Goal: Transaction & Acquisition: Purchase product/service

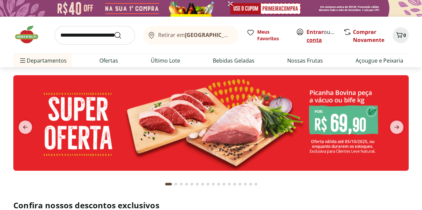
click at [318, 38] on link "Criar conta" at bounding box center [324, 35] width 37 height 15
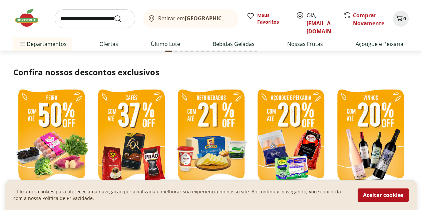
scroll to position [167, 0]
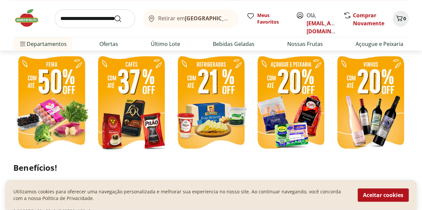
click at [51, 113] on img at bounding box center [51, 103] width 76 height 102
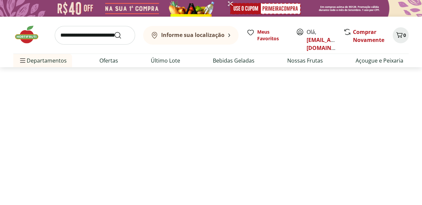
select select "**********"
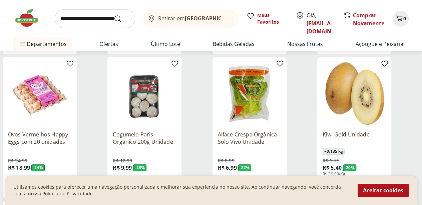
scroll to position [233, 0]
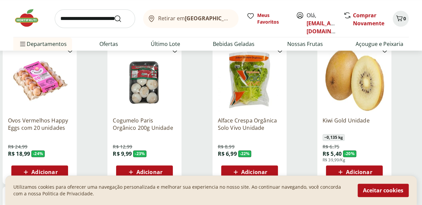
click at [30, 168] on icon at bounding box center [26, 172] width 8 height 8
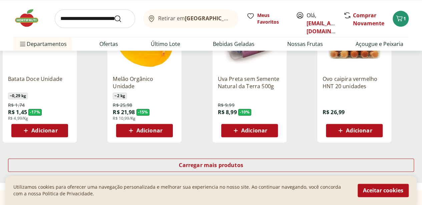
scroll to position [433, 0]
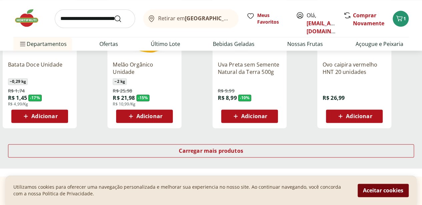
click at [366, 193] on button "Aceitar cookies" at bounding box center [382, 190] width 51 height 13
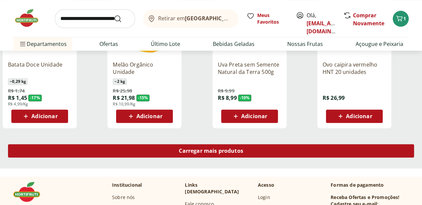
click at [243, 148] on span "Carregar mais produtos" at bounding box center [211, 150] width 64 height 5
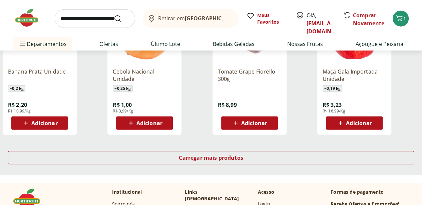
scroll to position [900, 0]
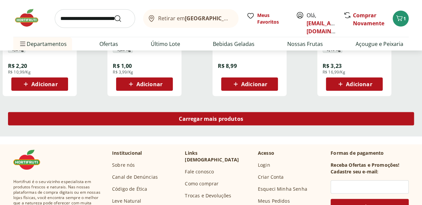
click at [243, 116] on span "Carregar mais produtos" at bounding box center [211, 118] width 64 height 5
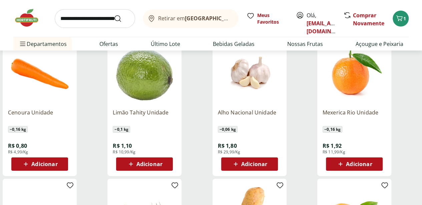
scroll to position [933, 0]
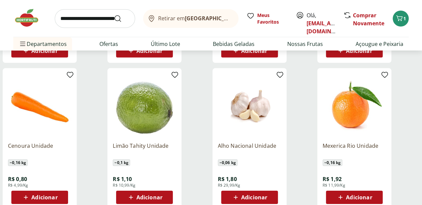
click at [162, 195] on span "Adicionar" at bounding box center [149, 197] width 26 height 5
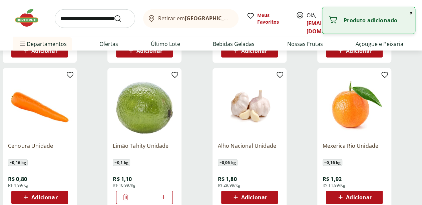
click at [167, 193] on icon at bounding box center [163, 197] width 8 height 8
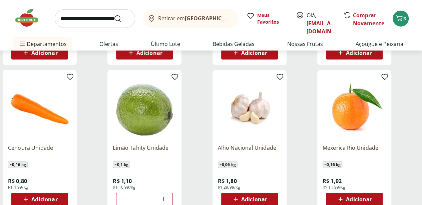
scroll to position [967, 0]
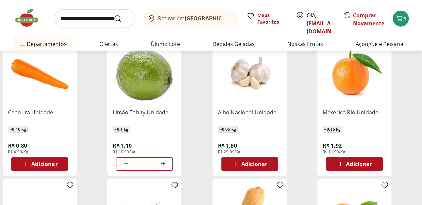
click at [130, 160] on icon at bounding box center [126, 164] width 8 height 8
type input "*"
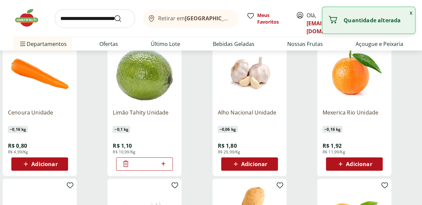
click at [128, 161] on icon at bounding box center [125, 164] width 5 height 6
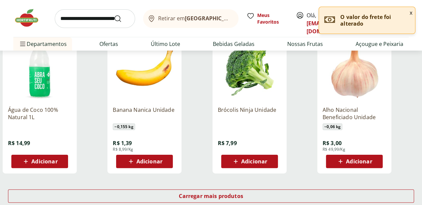
scroll to position [1267, 0]
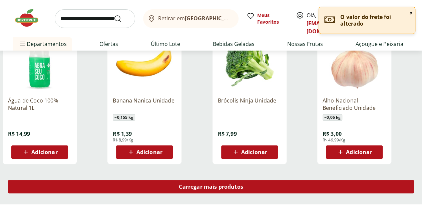
click at [243, 184] on span "Carregar mais produtos" at bounding box center [211, 186] width 64 height 5
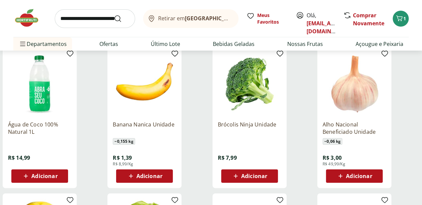
scroll to position [1233, 0]
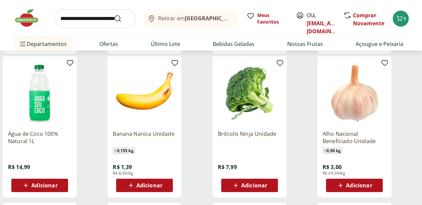
click at [344, 182] on icon at bounding box center [340, 186] width 8 height 8
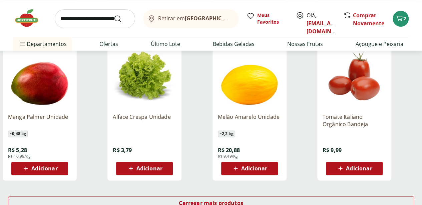
scroll to position [1733, 0]
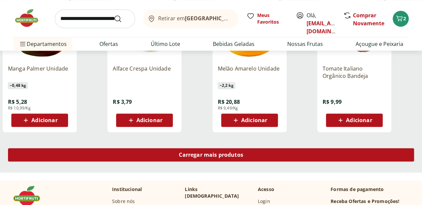
click at [273, 148] on link "Carregar mais produtos" at bounding box center [211, 156] width 406 height 16
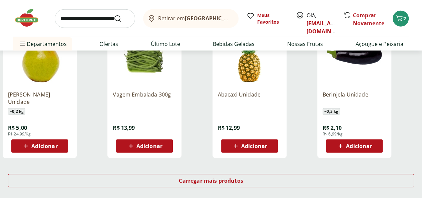
scroll to position [2200, 0]
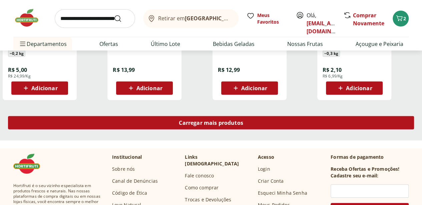
click at [241, 120] on span "Carregar mais produtos" at bounding box center [211, 122] width 64 height 5
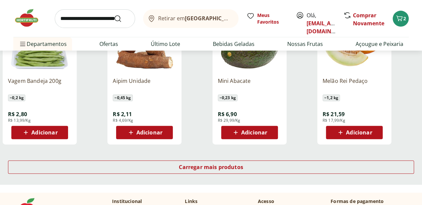
scroll to position [2600, 0]
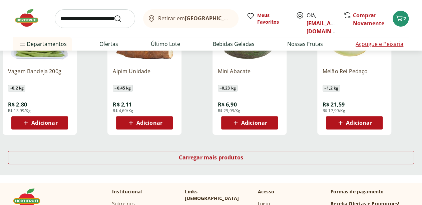
click at [363, 38] on li "Açougue e Peixaria" at bounding box center [379, 43] width 58 height 13
click at [362, 40] on link "Açougue e Peixaria" at bounding box center [379, 44] width 48 height 8
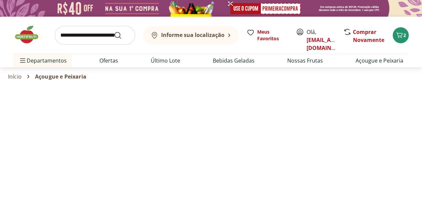
select select "**********"
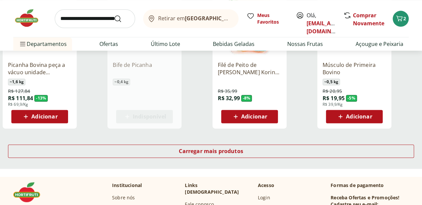
scroll to position [433, 0]
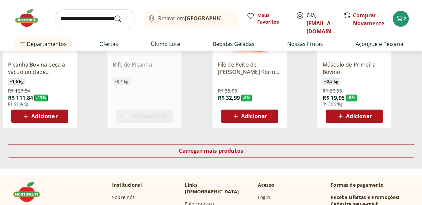
click at [0, 0] on icon at bounding box center [0, 0] width 0 height 0
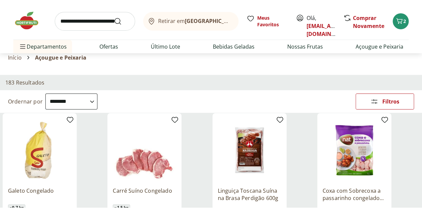
scroll to position [0, 0]
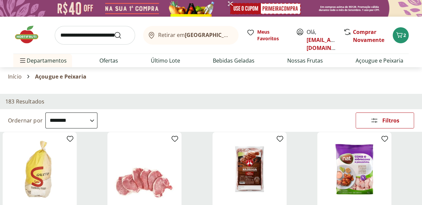
click at [36, 40] on img at bounding box center [29, 35] width 33 height 20
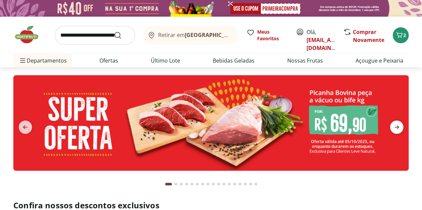
click at [398, 126] on icon "next" at bounding box center [396, 127] width 5 height 4
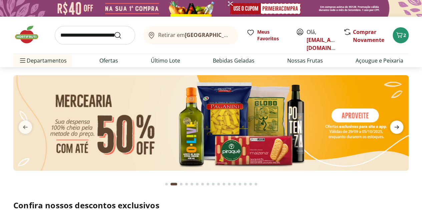
click at [398, 126] on icon "next" at bounding box center [396, 127] width 5 height 4
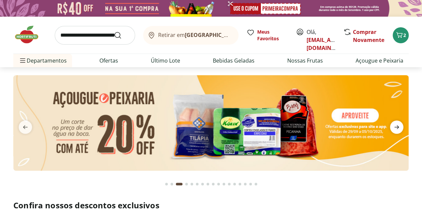
click at [398, 126] on icon "next" at bounding box center [396, 127] width 5 height 4
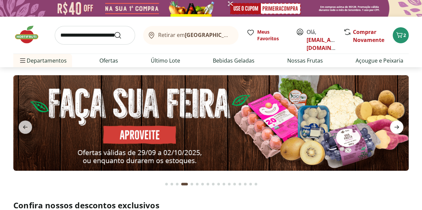
click at [398, 126] on icon "next" at bounding box center [396, 127] width 5 height 4
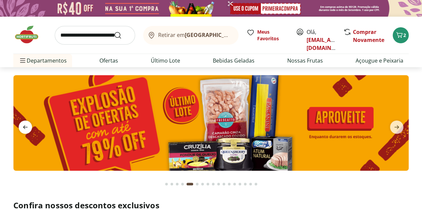
click at [30, 126] on span "previous" at bounding box center [25, 127] width 13 height 13
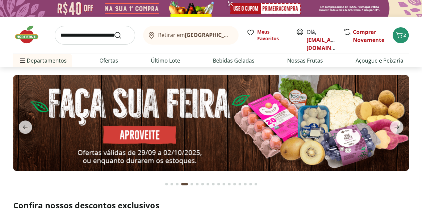
scroll to position [167, 0]
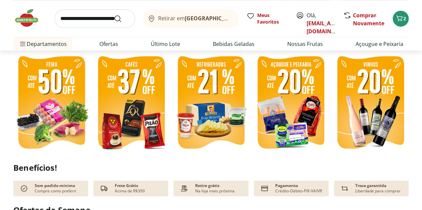
click at [204, 89] on img at bounding box center [211, 103] width 76 height 102
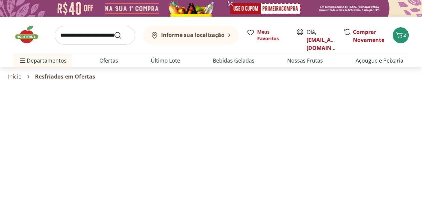
select select "**********"
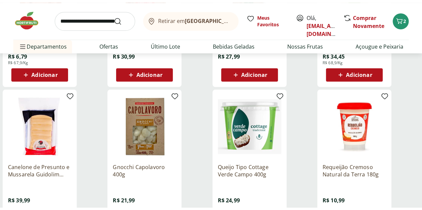
scroll to position [467, 0]
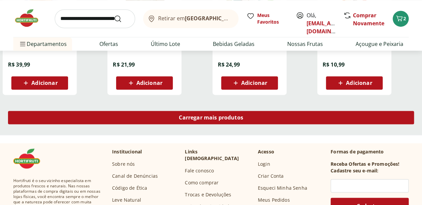
click at [238, 115] on span "Carregar mais produtos" at bounding box center [211, 117] width 64 height 5
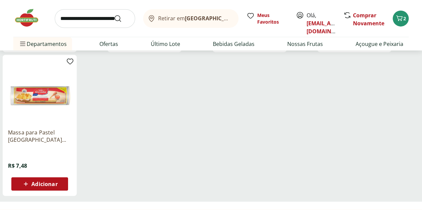
scroll to position [633, 0]
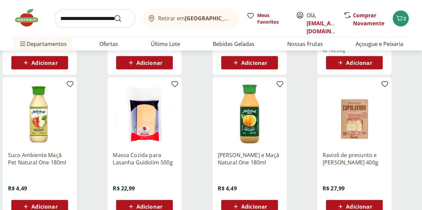
click at [79, 16] on input "search" at bounding box center [95, 18] width 80 height 19
type input "******"
click at [114, 15] on button "Submit Search" at bounding box center [122, 19] width 16 height 8
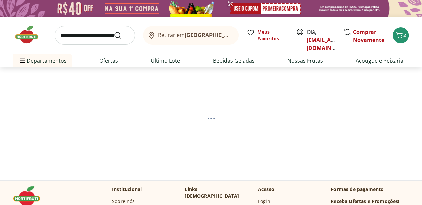
select select "**********"
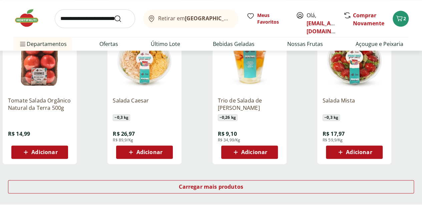
scroll to position [400, 0]
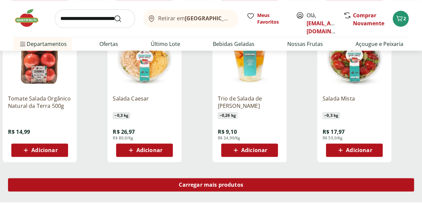
click at [243, 187] on span "Carregar mais produtos" at bounding box center [211, 184] width 64 height 5
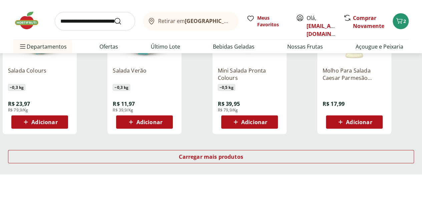
scroll to position [867, 0]
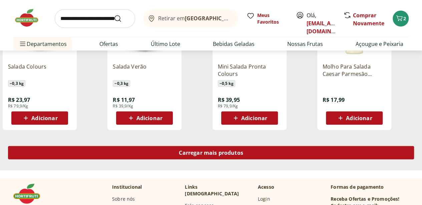
click at [243, 156] on span "Carregar mais produtos" at bounding box center [211, 152] width 64 height 5
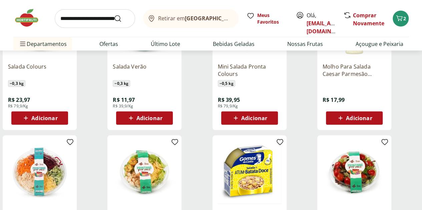
scroll to position [933, 0]
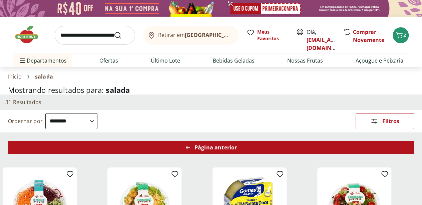
click at [253, 146] on div "Página anterior" at bounding box center [211, 147] width 406 height 13
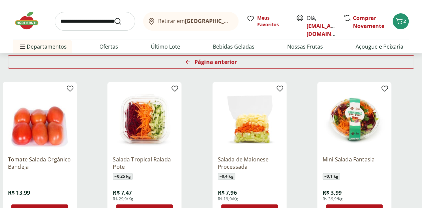
scroll to position [33, 0]
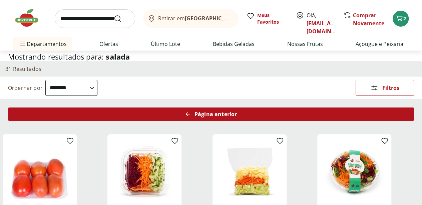
click at [237, 116] on span "Página anterior" at bounding box center [215, 114] width 42 height 5
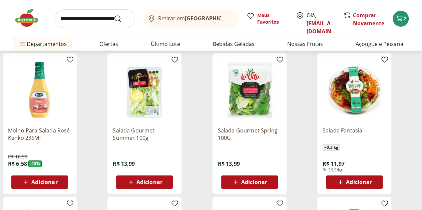
scroll to position [233, 0]
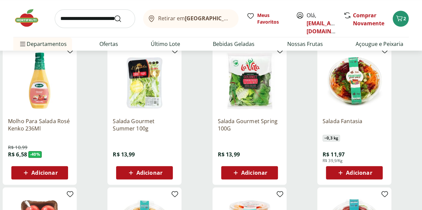
click at [281, 94] on img at bounding box center [249, 80] width 63 height 63
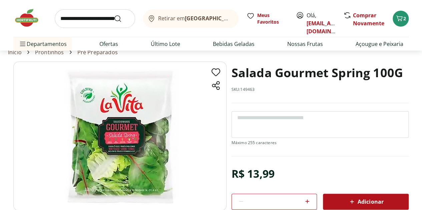
scroll to position [39, 0]
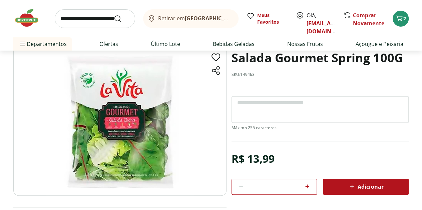
click at [356, 194] on section "Salada Gourmet Spring 100G SKU: 149463 R$ 13,99 * Adicionar Salada Gourmet Spri…" at bounding box center [210, 134] width 395 height 175
click at [357, 188] on span "Adicionar" at bounding box center [365, 187] width 35 height 8
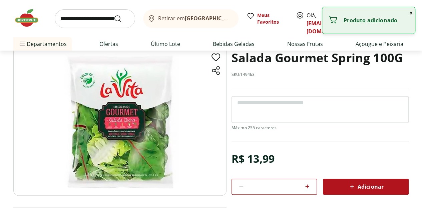
click at [169, 16] on span "Retirar em [GEOGRAPHIC_DATA]/[GEOGRAPHIC_DATA]" at bounding box center [195, 18] width 74 height 6
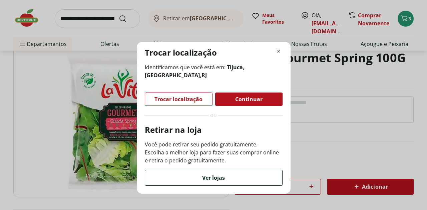
click at [224, 183] on div "Ver lojas" at bounding box center [213, 177] width 137 height 15
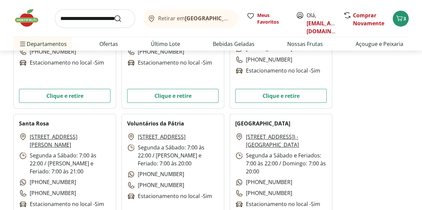
scroll to position [1167, 0]
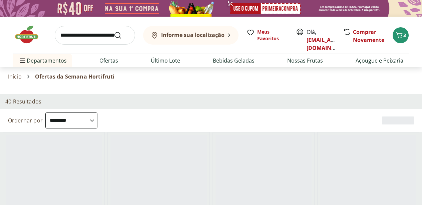
select select "**********"
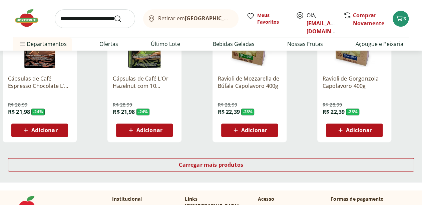
scroll to position [433, 0]
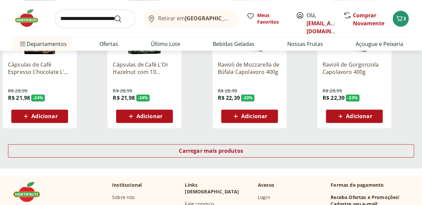
click at [251, 136] on div "Carregar mais produtos" at bounding box center [211, 152] width 422 height 32
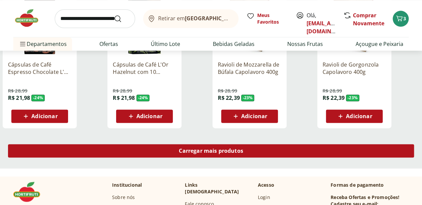
click at [243, 148] on span "Carregar mais produtos" at bounding box center [211, 150] width 64 height 5
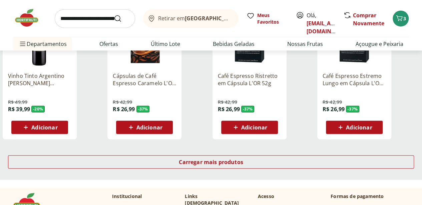
scroll to position [933, 0]
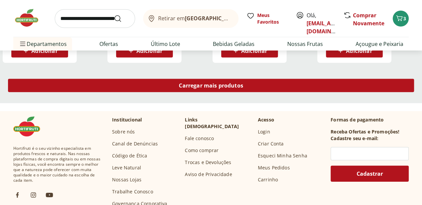
click at [282, 79] on div "Carregar mais produtos" at bounding box center [211, 85] width 406 height 13
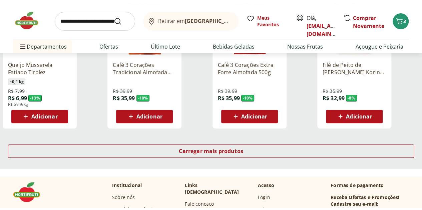
scroll to position [1333, 0]
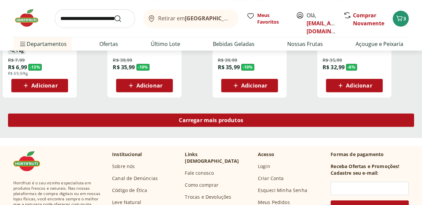
click at [278, 114] on link "Carregar mais produtos" at bounding box center [211, 122] width 406 height 16
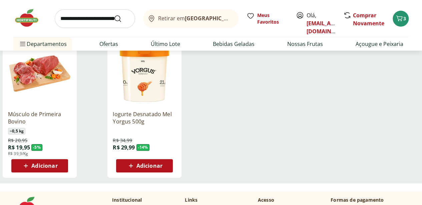
scroll to position [131, 0]
